Goal: Information Seeking & Learning: Learn about a topic

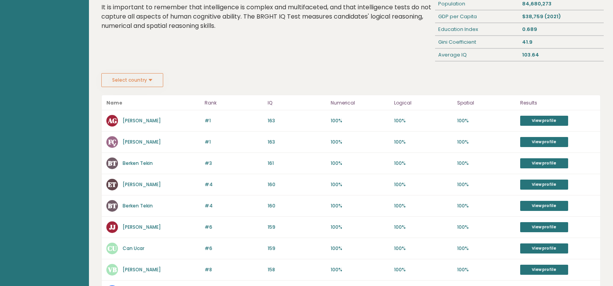
scroll to position [71, 0]
click at [57, 157] on aside "Brght Take the test Test others" at bounding box center [44, 256] width 89 height 655
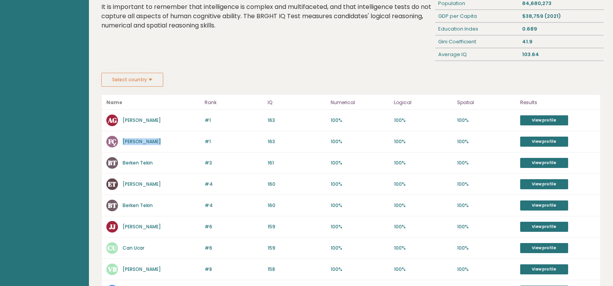
drag, startPoint x: 161, startPoint y: 142, endPoint x: 123, endPoint y: 140, distance: 37.6
click at [123, 140] on div "FÇ Furkan Çirkin" at bounding box center [153, 142] width 94 height 12
drag, startPoint x: 154, startPoint y: 162, endPoint x: 120, endPoint y: 160, distance: 34.4
click at [120, 160] on div "BT Berken Tekin" at bounding box center [153, 163] width 94 height 12
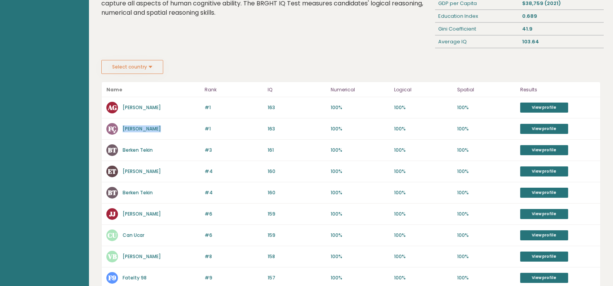
scroll to position [86, 0]
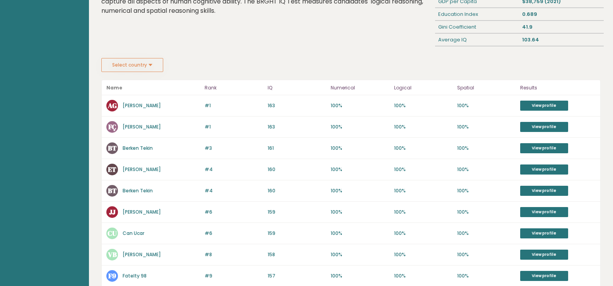
click at [33, 129] on aside "Brght Take the test Test others" at bounding box center [44, 241] width 89 height 655
click at [541, 103] on link "View profile" at bounding box center [544, 105] width 48 height 10
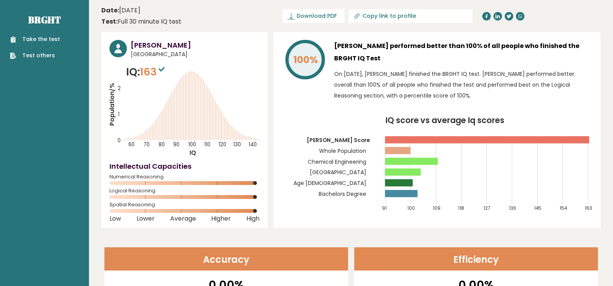
click at [556, 47] on h3 "Alper Güler performed better than 100% of all people who finished the BRGHT IQ …" at bounding box center [463, 52] width 258 height 25
drag, startPoint x: 556, startPoint y: 47, endPoint x: 578, endPoint y: 48, distance: 22.0
click at [578, 48] on h3 "Alper Güler performed better than 100% of all people who finished the BRGHT IQ …" at bounding box center [463, 52] width 258 height 25
copy h3 "BRGHT IQ"
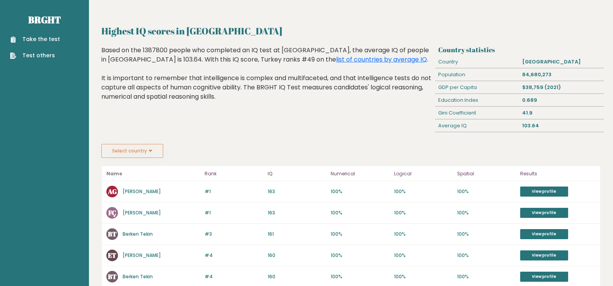
click at [132, 153] on button "Select country" at bounding box center [132, 151] width 62 height 14
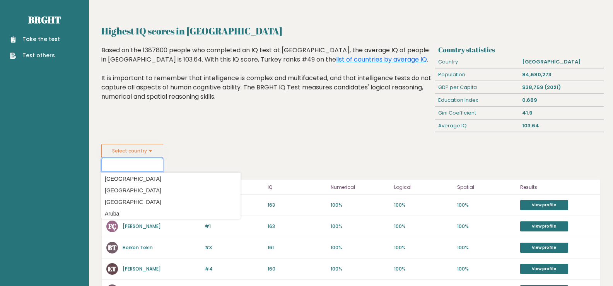
scroll to position [94, 0]
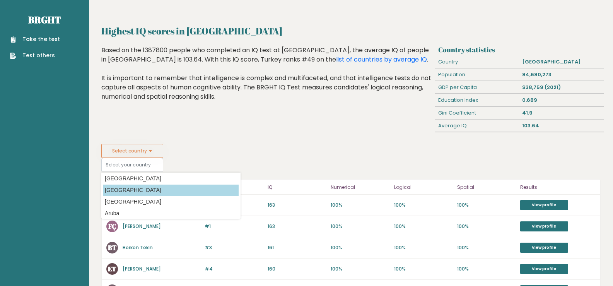
click at [127, 191] on option "[GEOGRAPHIC_DATA]" at bounding box center [170, 189] width 135 height 11
type input "[GEOGRAPHIC_DATA]"
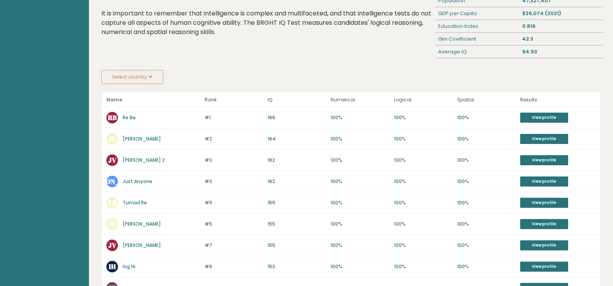
scroll to position [84, 0]
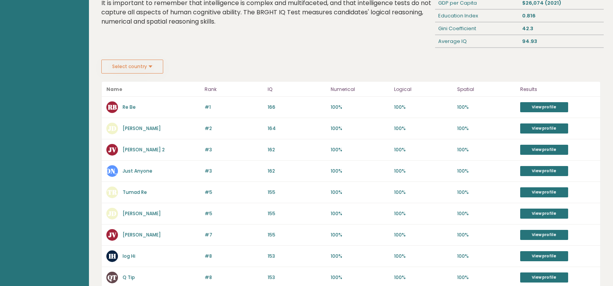
click at [143, 68] on button "Select country" at bounding box center [132, 67] width 62 height 14
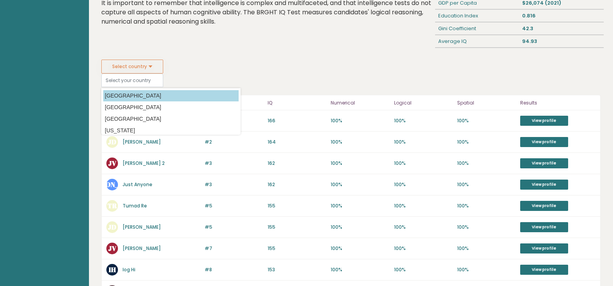
click at [136, 99] on option "Afghanistan" at bounding box center [170, 95] width 135 height 11
type input "Afghanistan"
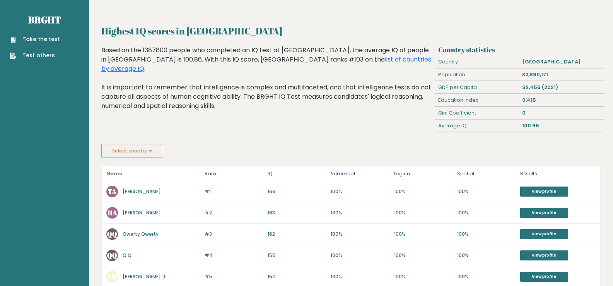
click at [145, 151] on button "Select country" at bounding box center [132, 151] width 62 height 14
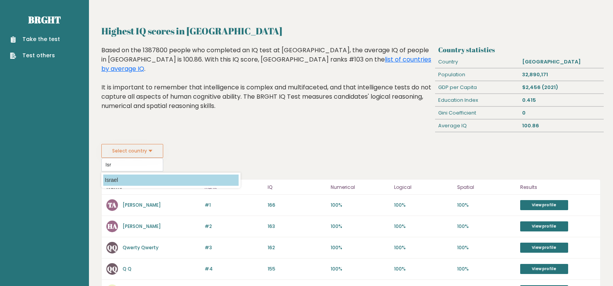
click at [132, 181] on option "Israel" at bounding box center [170, 179] width 135 height 11
type input "Israel"
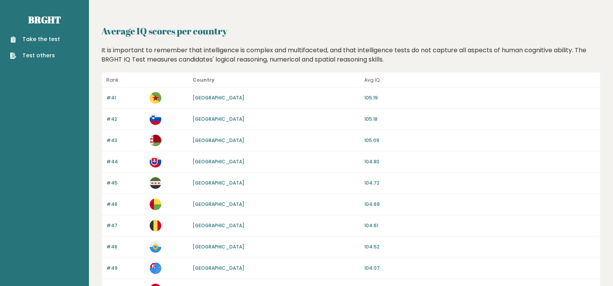
click at [115, 85] on header "Rank Country Avg IQ" at bounding box center [351, 79] width 498 height 15
click at [206, 78] on b "Country" at bounding box center [203, 80] width 22 height 7
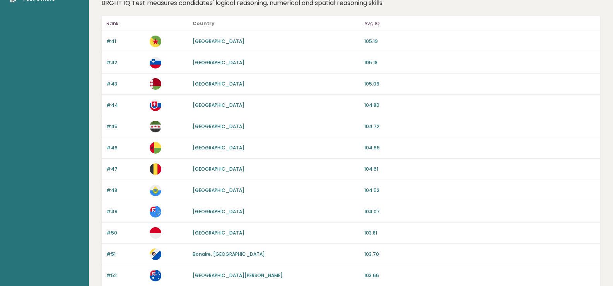
scroll to position [57, 0]
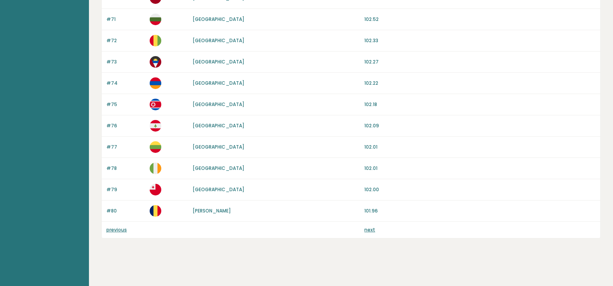
scroll to position [718, 0]
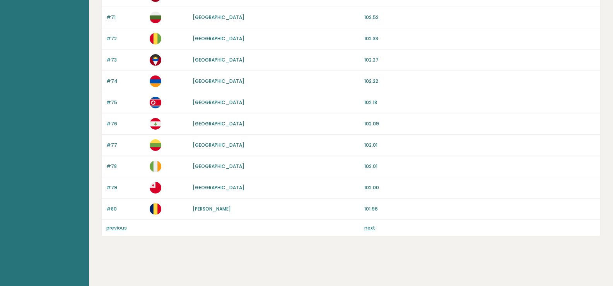
click at [370, 228] on link "next" at bounding box center [369, 227] width 11 height 7
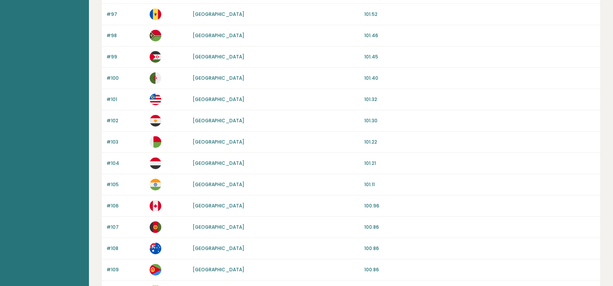
scroll to position [718, 0]
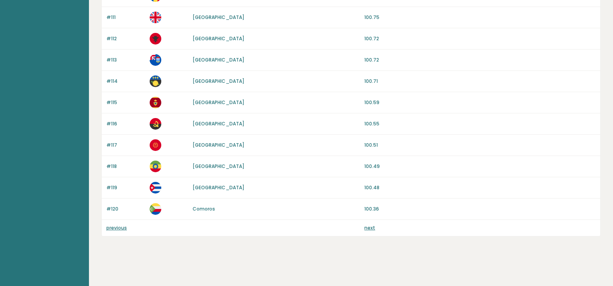
click at [372, 226] on link "next" at bounding box center [369, 227] width 11 height 7
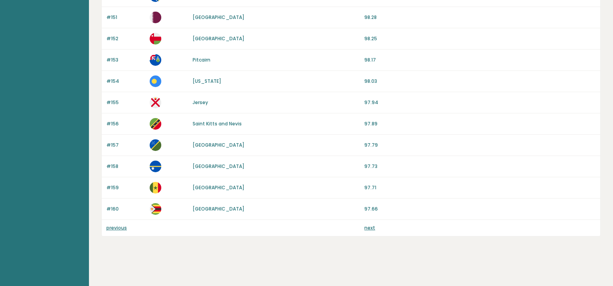
scroll to position [717, 0]
click at [369, 228] on link "next" at bounding box center [369, 228] width 11 height 7
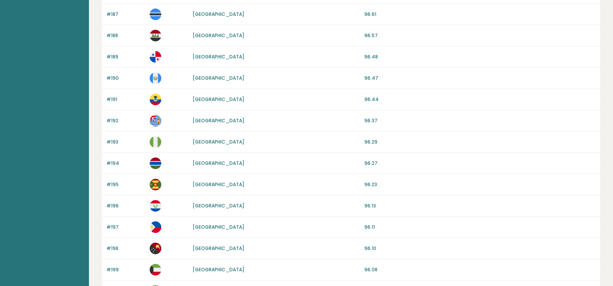
scroll to position [637, 0]
click at [216, 122] on link "[GEOGRAPHIC_DATA]" at bounding box center [218, 120] width 52 height 7
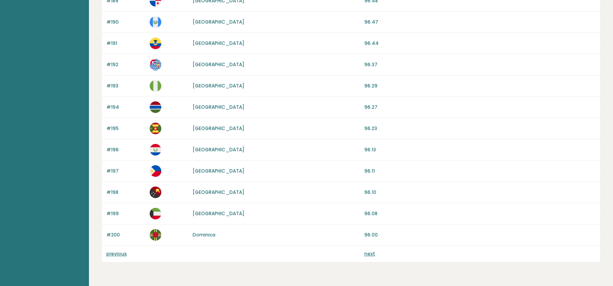
scroll to position [718, 0]
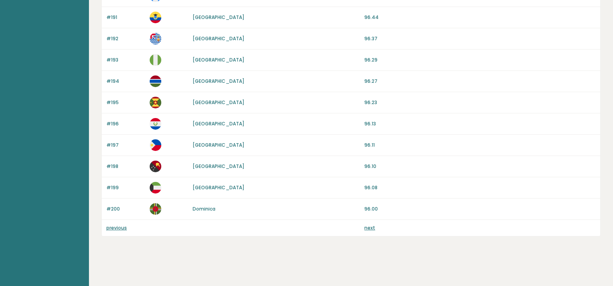
click at [369, 228] on link "next" at bounding box center [369, 227] width 11 height 7
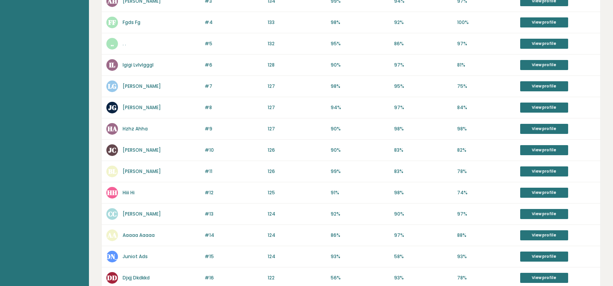
scroll to position [348, 0]
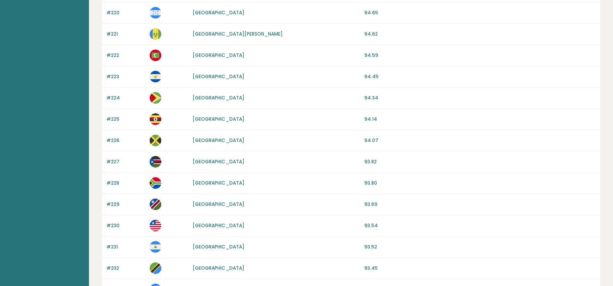
scroll to position [591, 0]
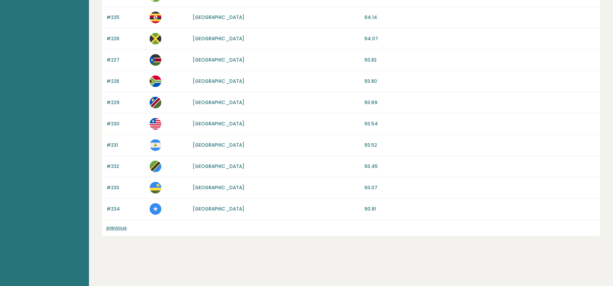
click at [116, 229] on link "previous" at bounding box center [116, 227] width 20 height 7
